Goal: Information Seeking & Learning: Stay updated

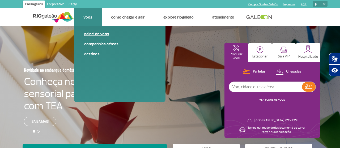
click at [93, 33] on link "Painel de voos" at bounding box center [119, 34] width 71 height 6
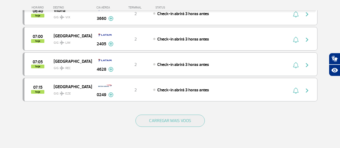
scroll to position [525, 0]
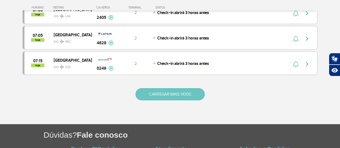
click at [161, 88] on button "CARREGAR MAIS VOOS" at bounding box center [169, 94] width 69 height 12
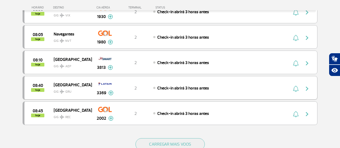
scroll to position [1021, 0]
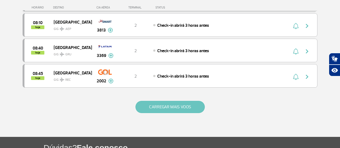
click at [163, 101] on button "CARREGAR MAIS VOOS" at bounding box center [169, 107] width 69 height 12
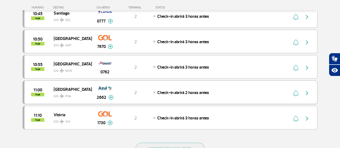
scroll to position [1518, 0]
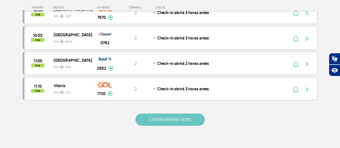
click at [159, 114] on button "CARREGAR MAIS VOOS" at bounding box center [169, 120] width 69 height 12
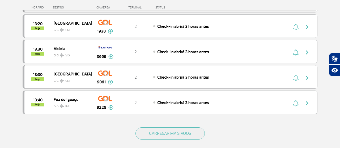
scroll to position [2043, 0]
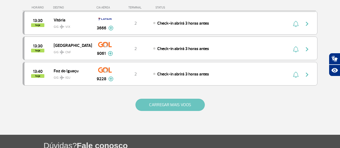
click at [163, 99] on button "CARREGAR MAIS VOOS" at bounding box center [169, 105] width 69 height 12
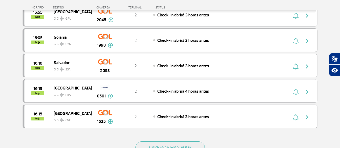
scroll to position [2512, 0]
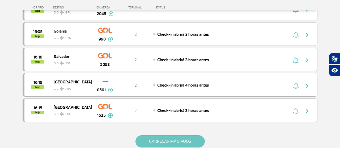
click at [162, 136] on button "CARREGAR MAIS VOOS" at bounding box center [169, 142] width 69 height 12
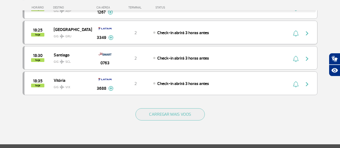
scroll to position [3064, 0]
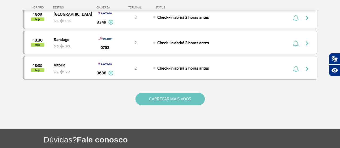
click at [166, 93] on button "CARREGAR MAIS VOOS" at bounding box center [169, 99] width 69 height 12
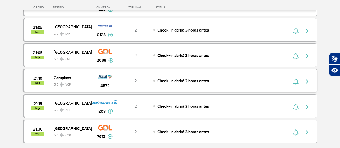
scroll to position [3534, 0]
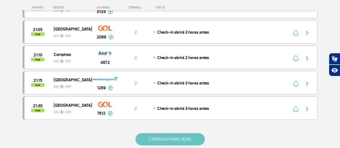
click at [168, 134] on button "CARREGAR MAIS VOOS" at bounding box center [169, 140] width 69 height 12
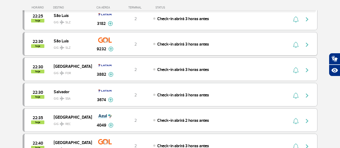
scroll to position [4031, 0]
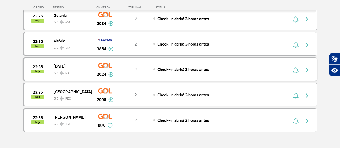
scroll to position [4272, 0]
